Goal: Task Accomplishment & Management: Complete application form

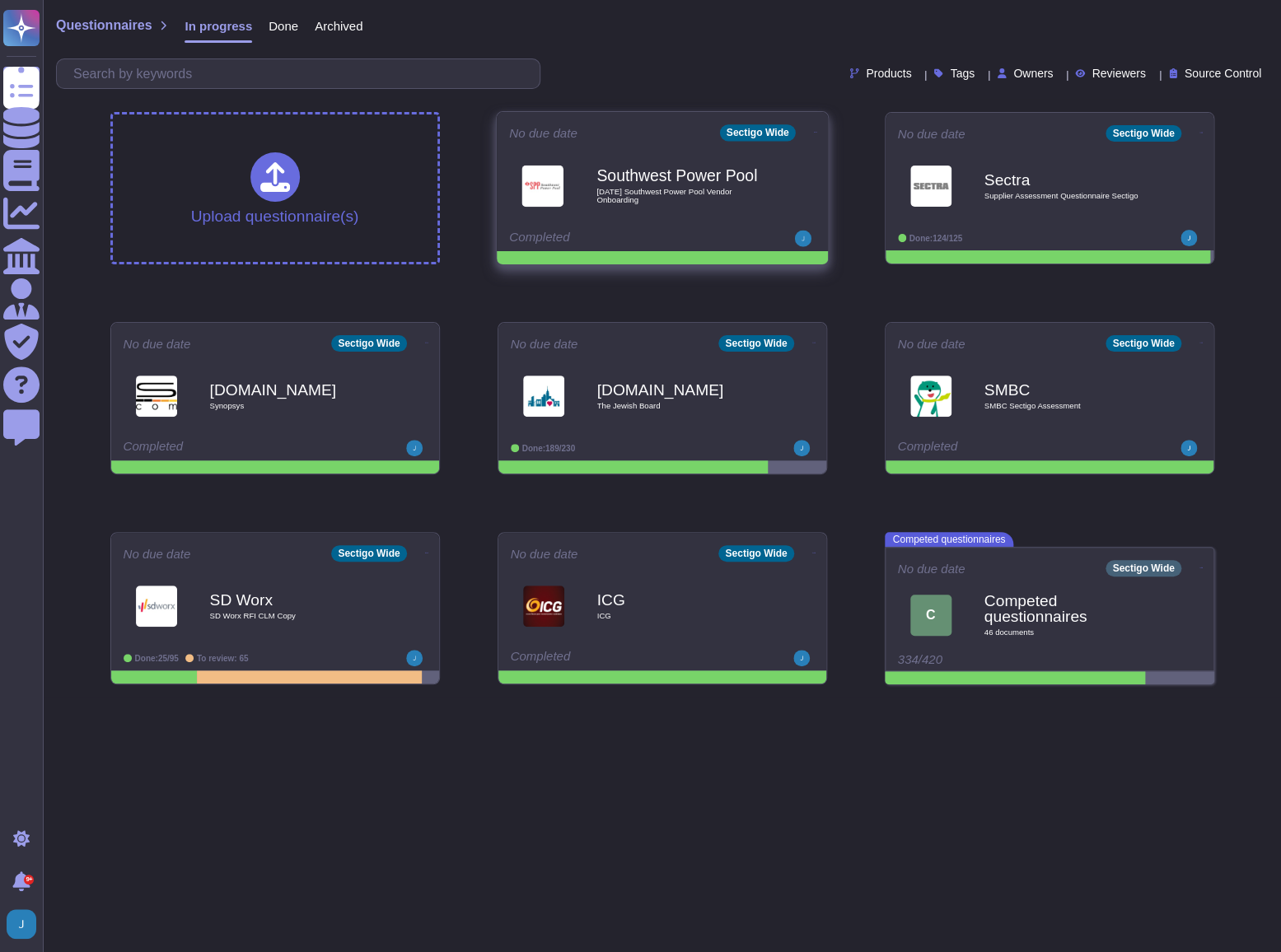
click at [813, 130] on icon at bounding box center [815, 132] width 4 height 5
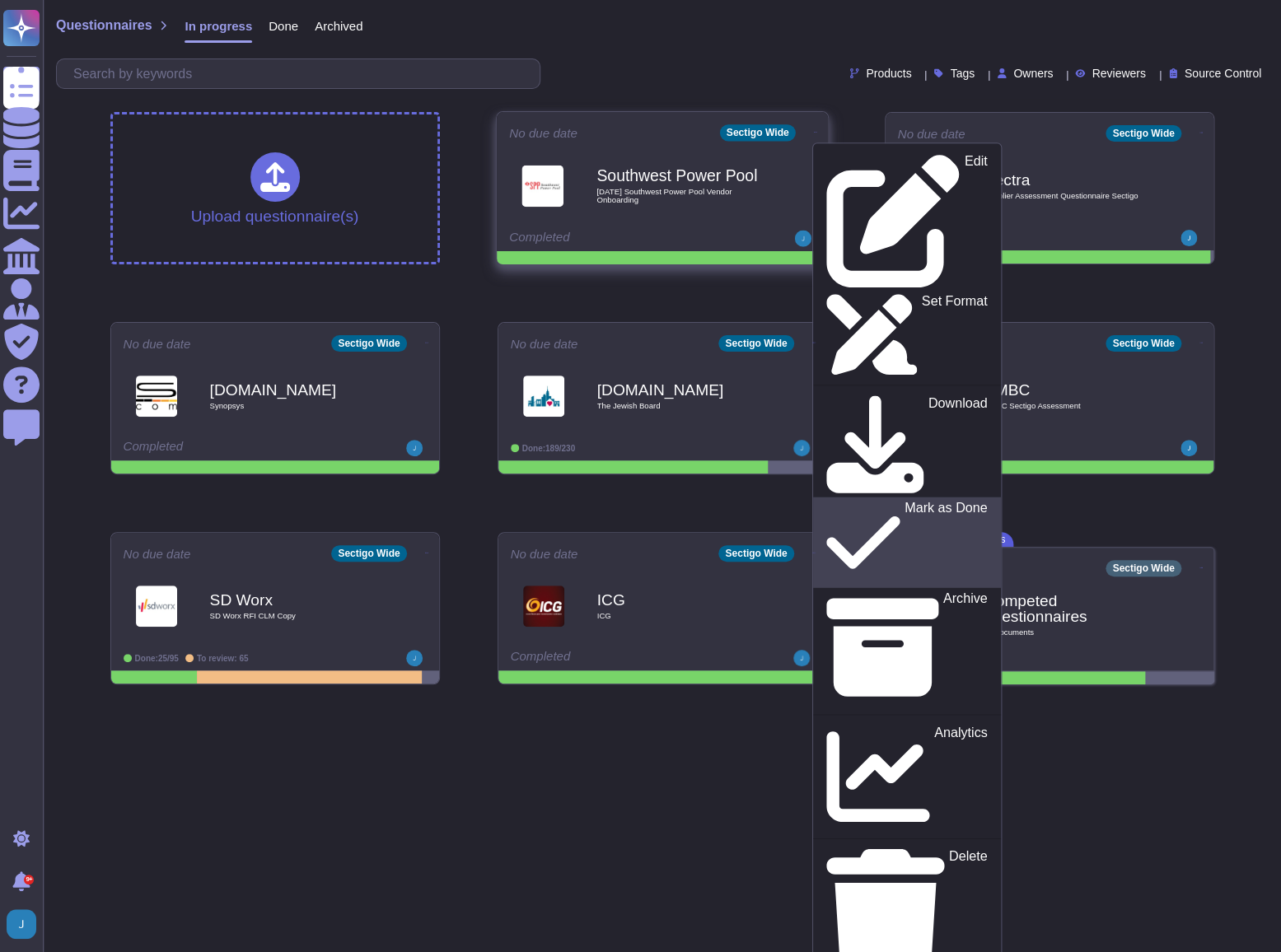
click at [903, 501] on p "Mark as Done" at bounding box center [945, 543] width 83 height 84
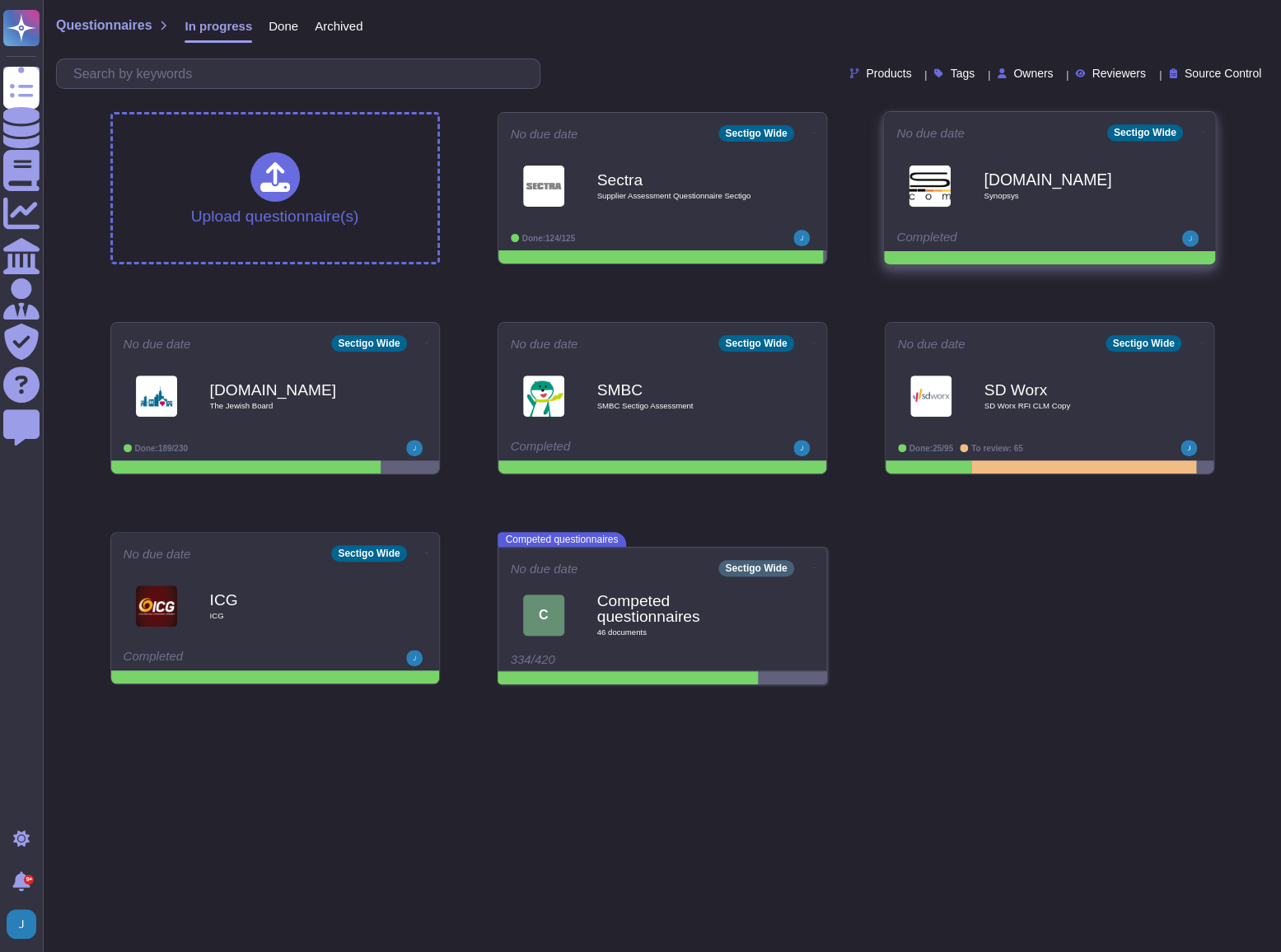
click at [1023, 198] on span "Synopsys" at bounding box center [1066, 196] width 166 height 8
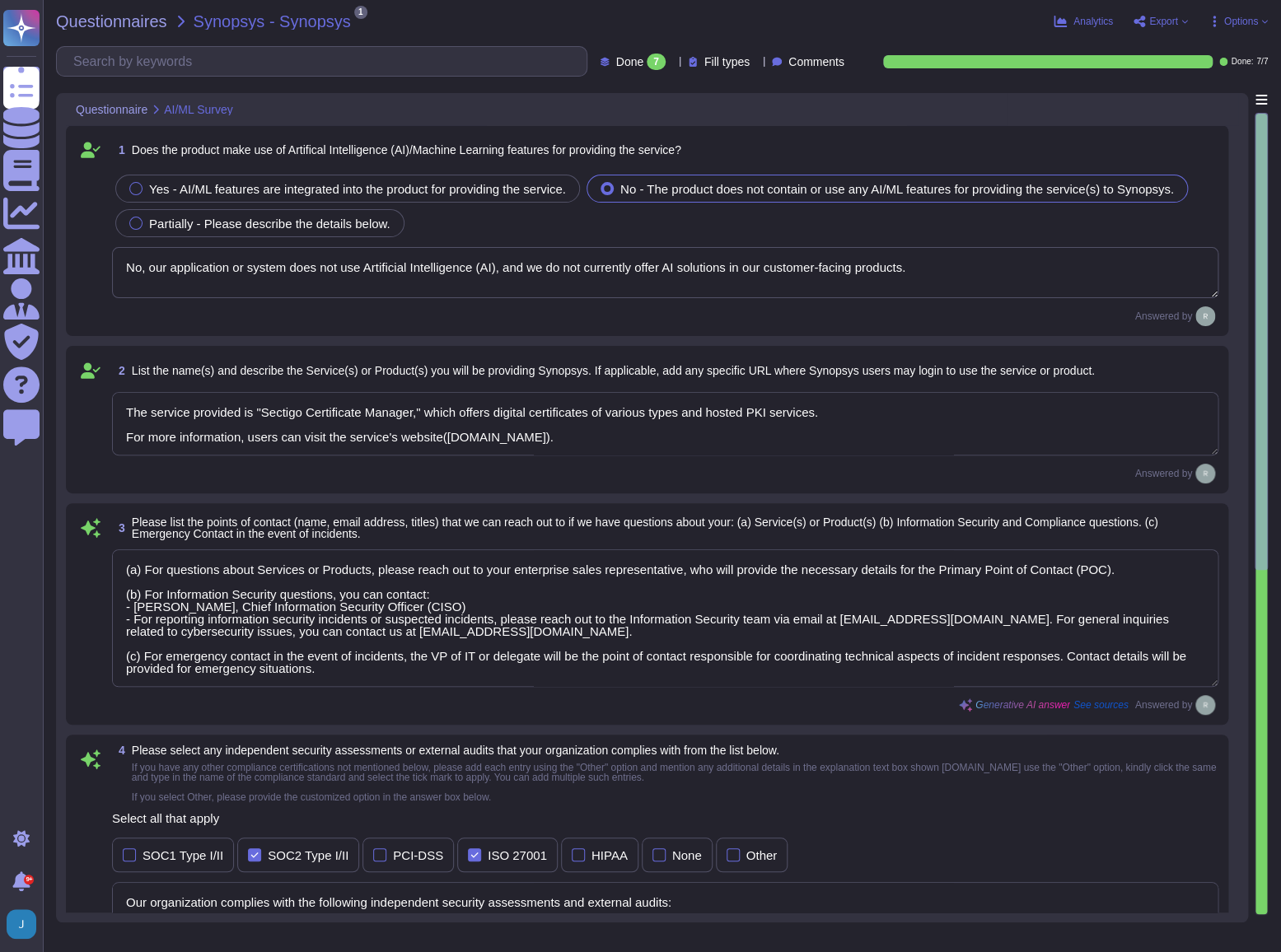
type textarea "No, our application or system does not use Artificial Intelligence (AI), and we…"
type textarea "The service provided is "Sectigo Certificate Manager," which offers digital cer…"
type textarea "(a) For questions about Services or Products, please reach out to your enterpri…"
type textarea "Our organization complies with the following independent security assessments a…"
type textarea "No, our application or system does not use Artificial Intelligence (AI), and we…"
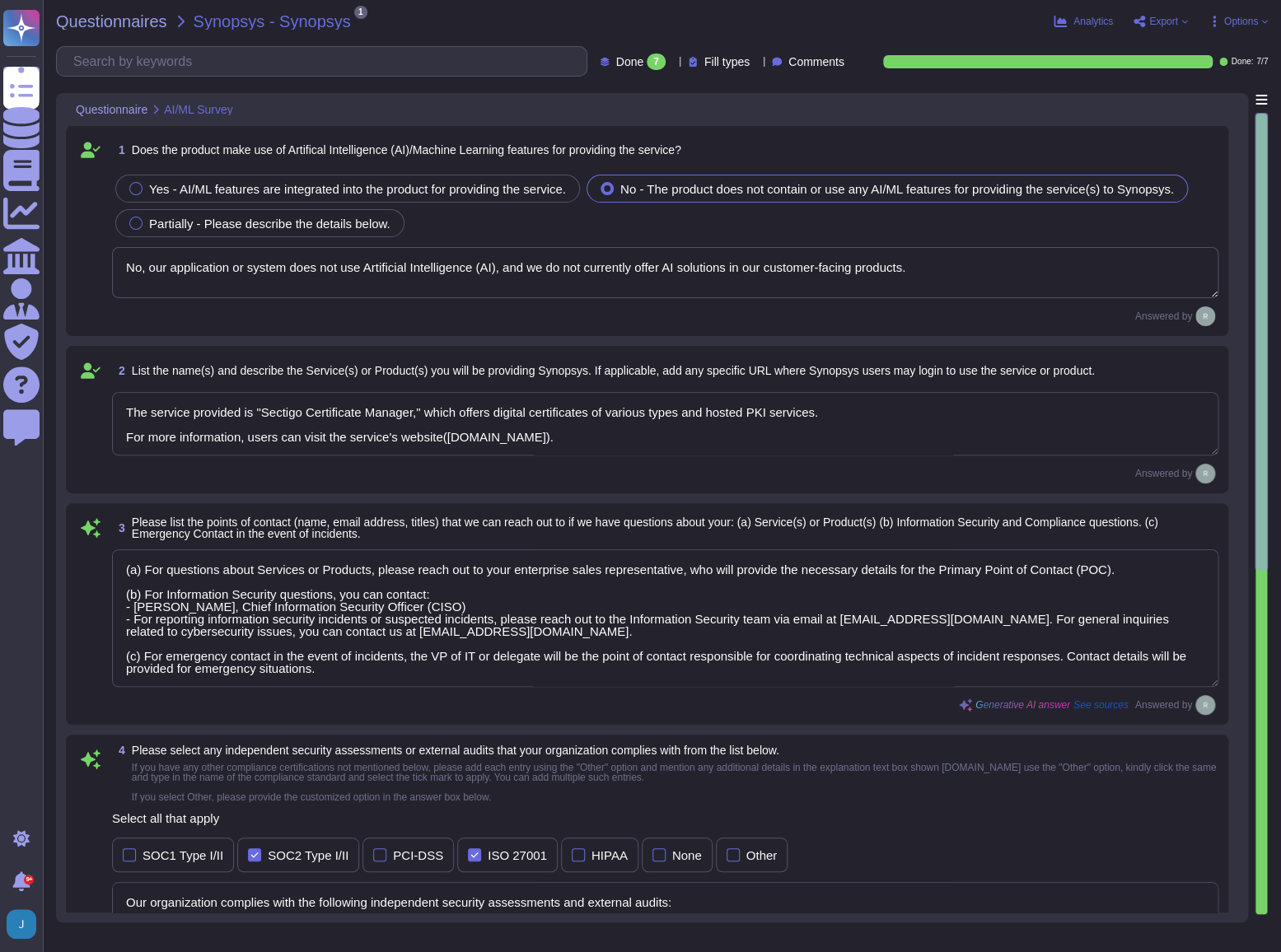
type textarea "Our application or system does not use Artificial Intelligence (AI), and we do …"
click at [1158, 28] on div "Analytics Export Options" at bounding box center [1042, 21] width 449 height 16
click at [1158, 16] on span "Export" at bounding box center [1164, 21] width 29 height 10
click at [1017, 123] on div "Questionnaire AI/ML Survey" at bounding box center [652, 109] width 1172 height 32
click at [1183, 21] on icon at bounding box center [1184, 21] width 6 height 6
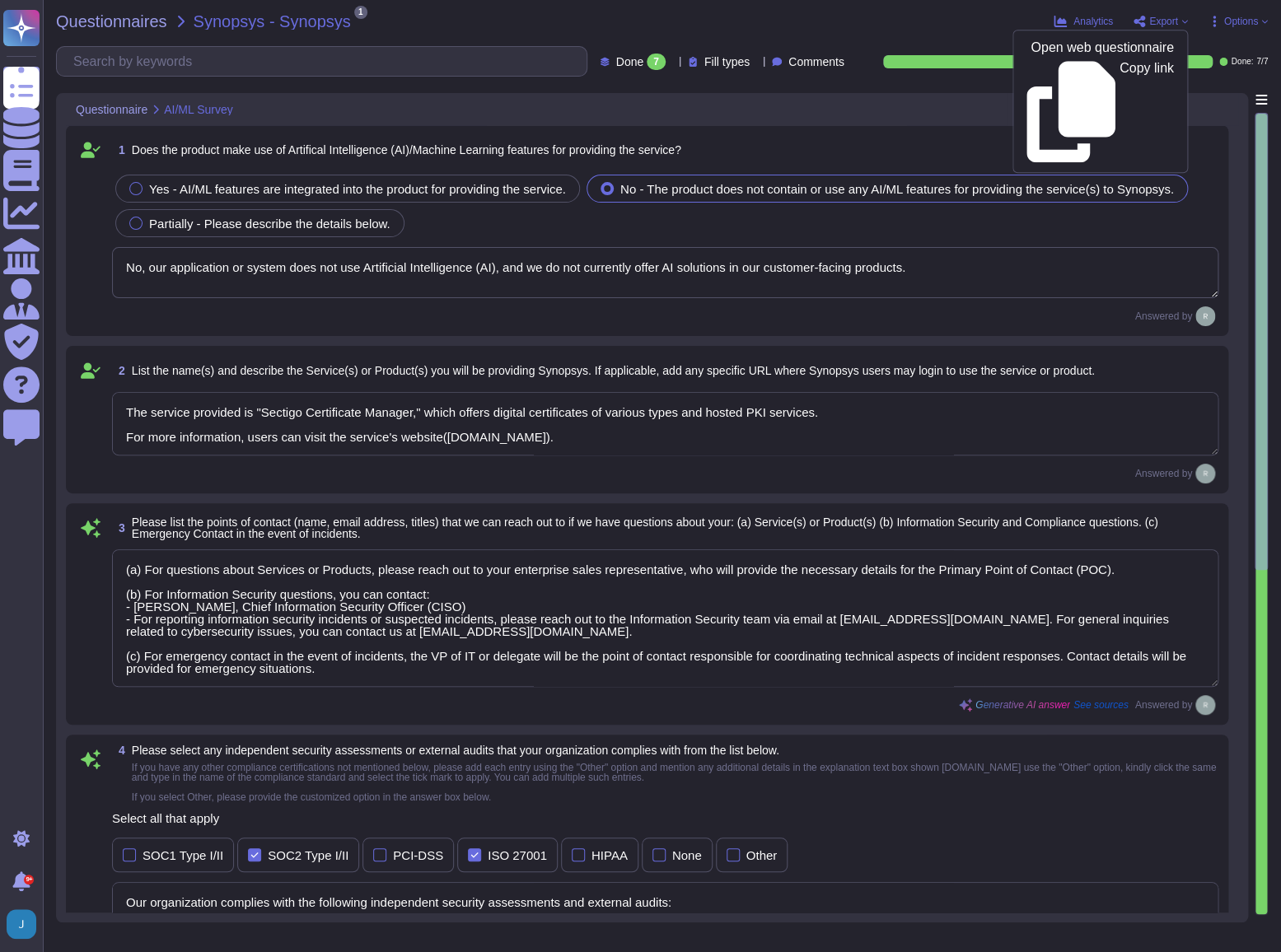
click at [1114, 115] on div "Questionnaire AI/ML Survey" at bounding box center [652, 109] width 1172 height 32
